Goal: Transaction & Acquisition: Download file/media

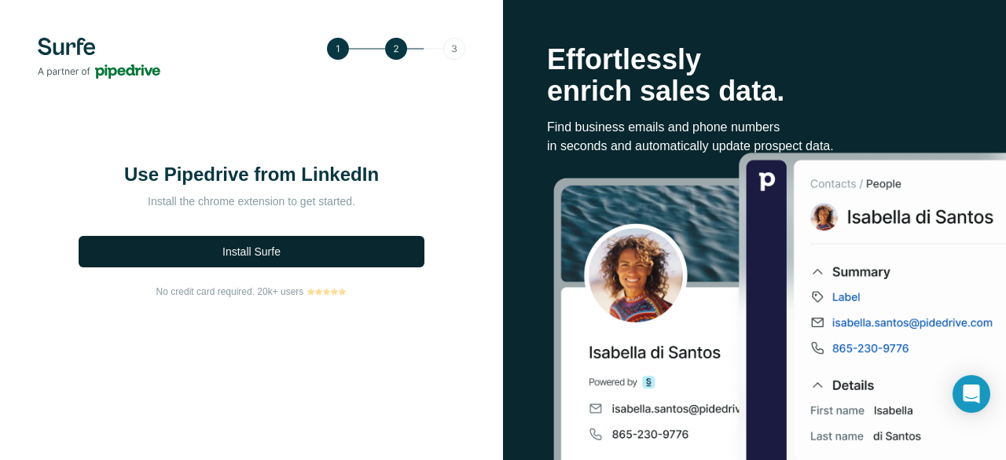
click at [297, 251] on button "Install Surfe" at bounding box center [252, 251] width 346 height 31
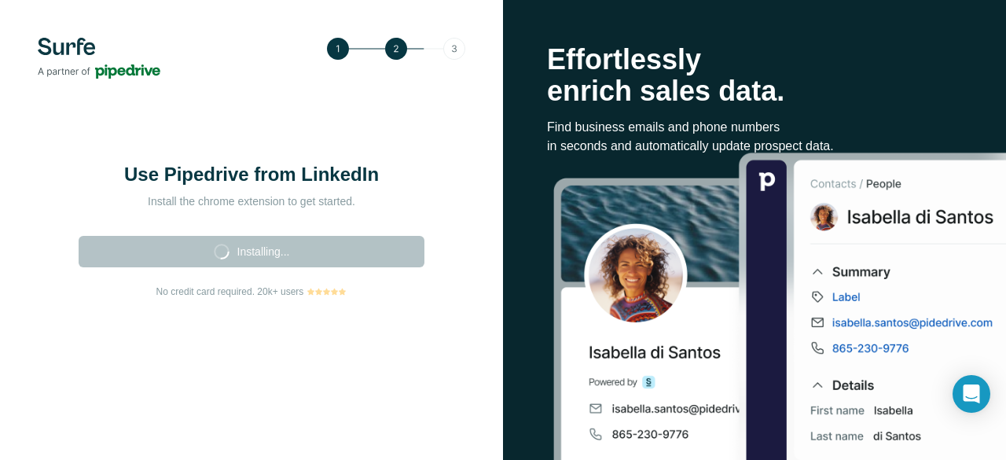
click at [214, 246] on div "Installing..." at bounding box center [251, 247] width 355 height 49
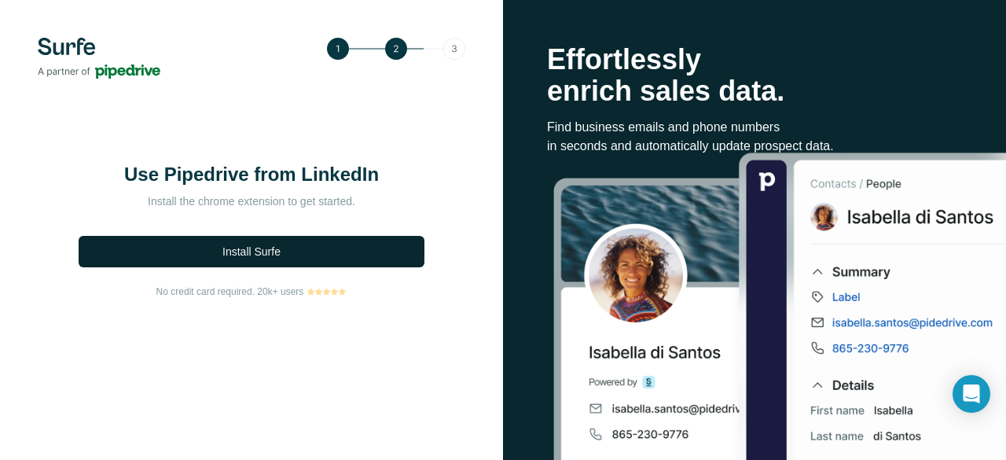
click at [346, 248] on button "Install Surfe" at bounding box center [252, 251] width 346 height 31
